Goal: Transaction & Acquisition: Purchase product/service

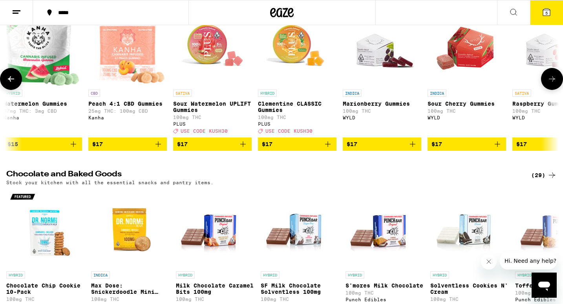
scroll to position [2690, 0]
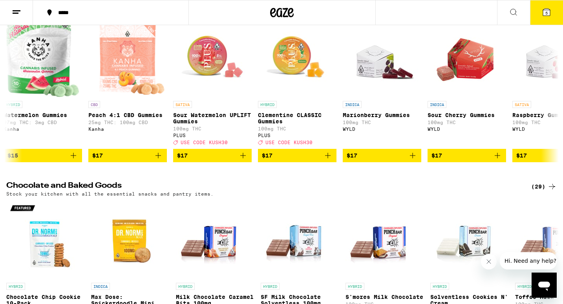
click at [550, 18] on button "5" at bounding box center [546, 12] width 33 height 24
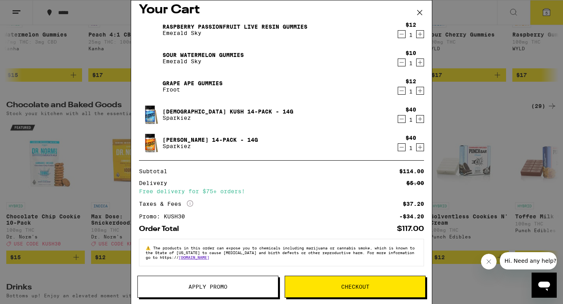
scroll to position [9, 0]
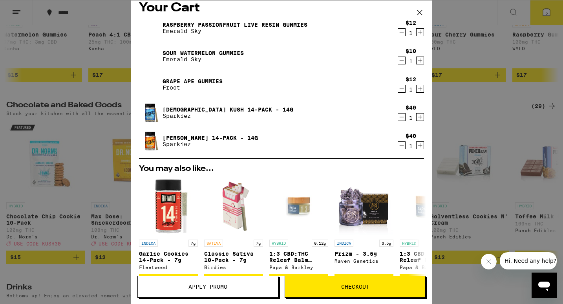
click at [401, 32] on icon "Decrement" at bounding box center [402, 32] width 4 height 0
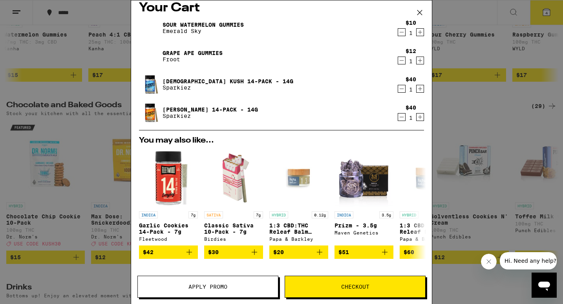
click at [401, 32] on icon "Decrement" at bounding box center [402, 32] width 4 height 0
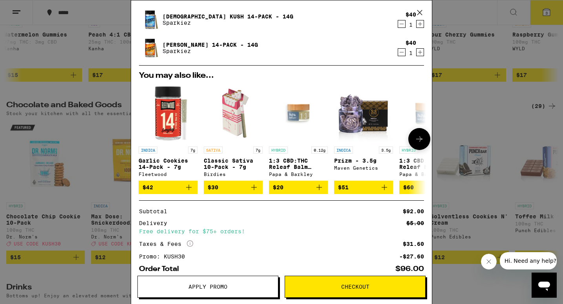
scroll to position [5, 0]
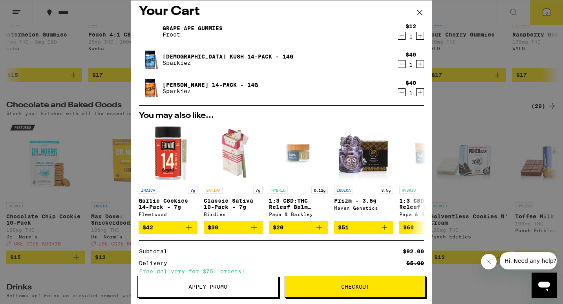
click at [399, 33] on icon "Decrement" at bounding box center [401, 35] width 7 height 9
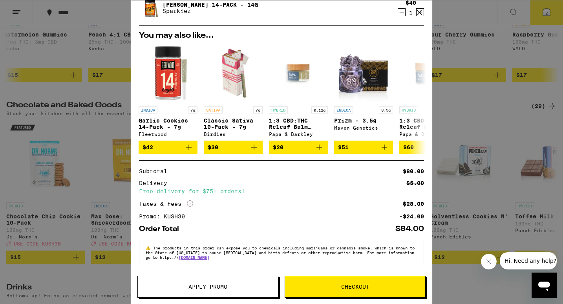
scroll to position [62, 0]
click at [227, 287] on span "Apply Promo" at bounding box center [207, 286] width 39 height 5
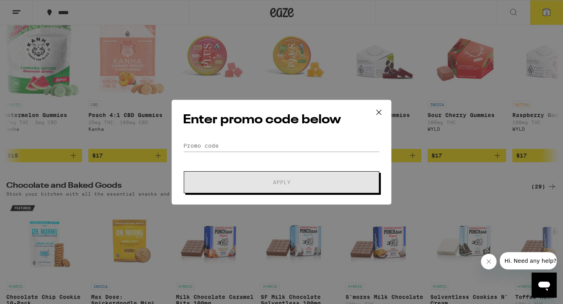
click at [377, 115] on icon at bounding box center [379, 112] width 12 height 12
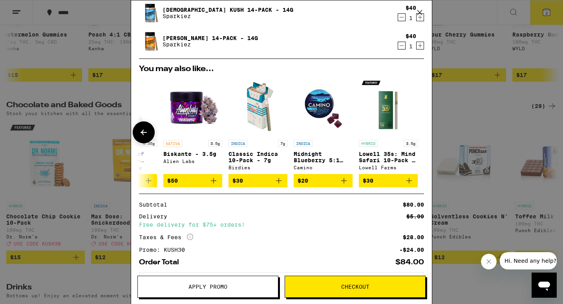
scroll to position [0, 367]
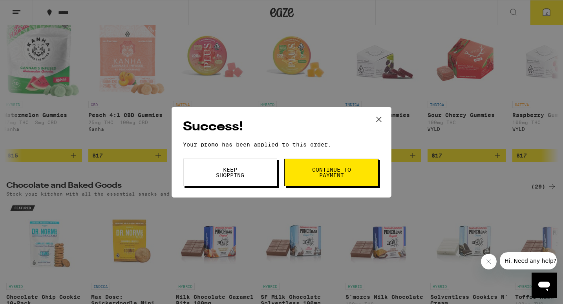
click at [381, 117] on icon at bounding box center [379, 119] width 12 height 12
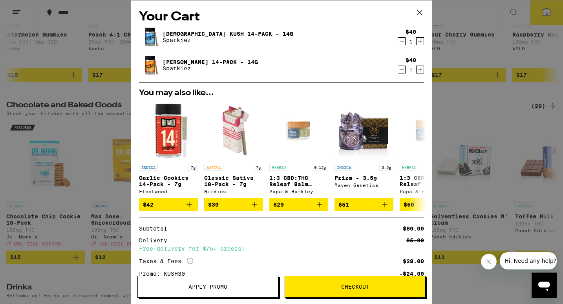
click at [420, 14] on icon at bounding box center [420, 13] width 12 height 12
